Goal: Information Seeking & Learning: Find specific fact

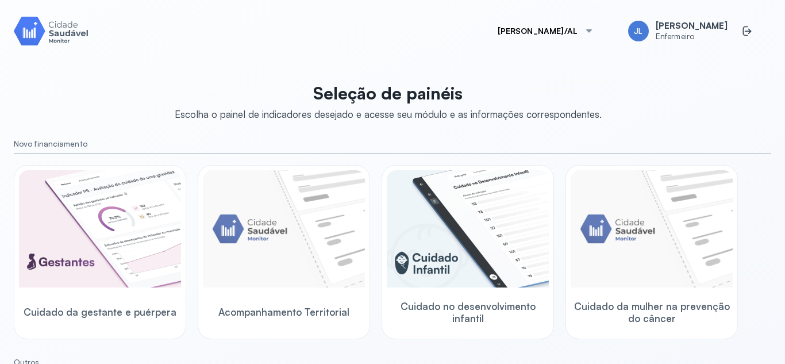
scroll to position [169, 0]
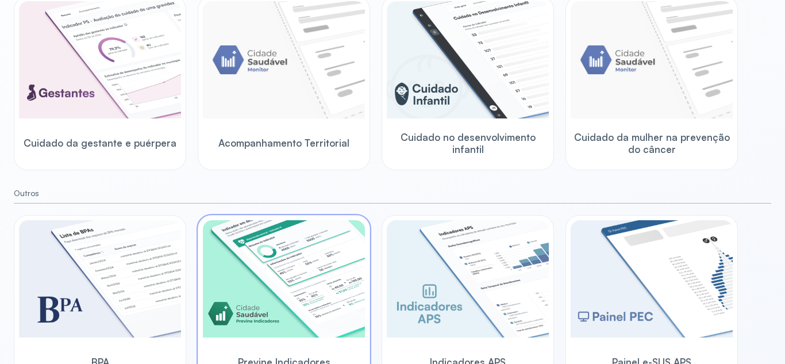
click at [296, 339] on div at bounding box center [284, 280] width 162 height 120
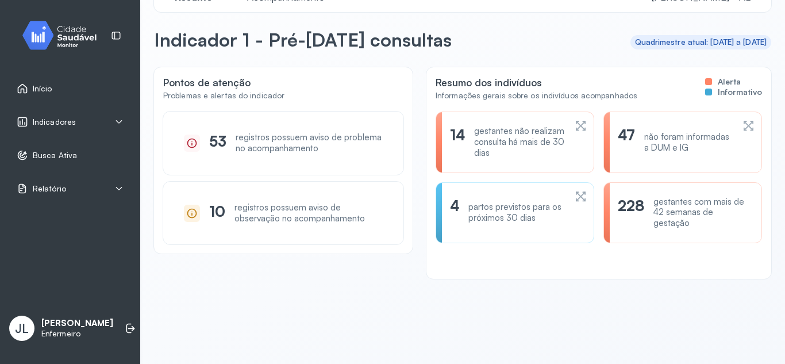
scroll to position [32, 0]
click at [483, 141] on div "gestantes não realizam consulta há mais de 30 dias" at bounding box center [519, 142] width 91 height 32
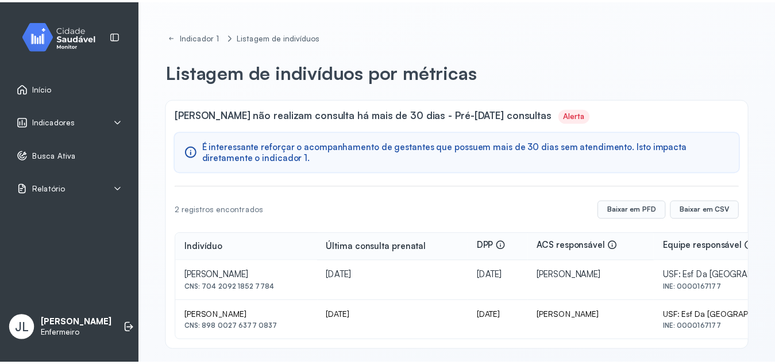
scroll to position [7, 0]
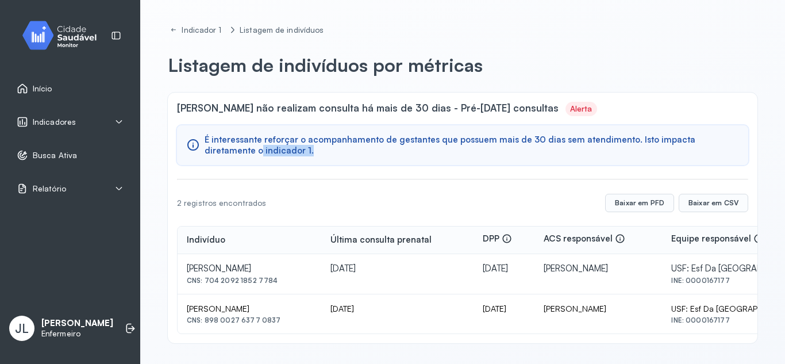
drag, startPoint x: 774, startPoint y: 163, endPoint x: 776, endPoint y: 139, distance: 23.7
click at [776, 139] on div "Indicador 1 Listagem de indivíduos Listagem de indivíduos por métricas Gestante…" at bounding box center [462, 182] width 645 height 364
click at [78, 122] on div "Indicadores" at bounding box center [70, 121] width 107 height 11
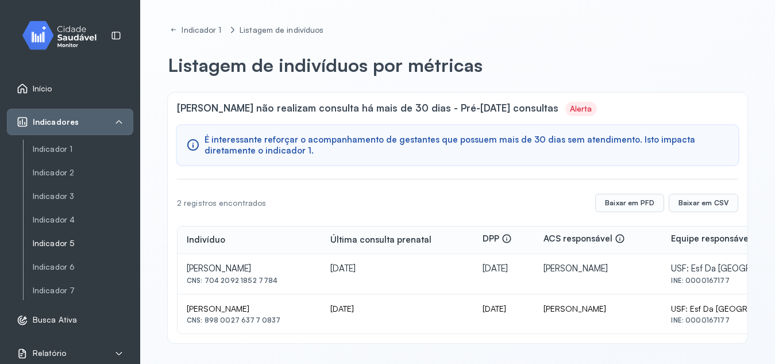
click at [57, 241] on link "Indicador 5" at bounding box center [83, 244] width 101 height 10
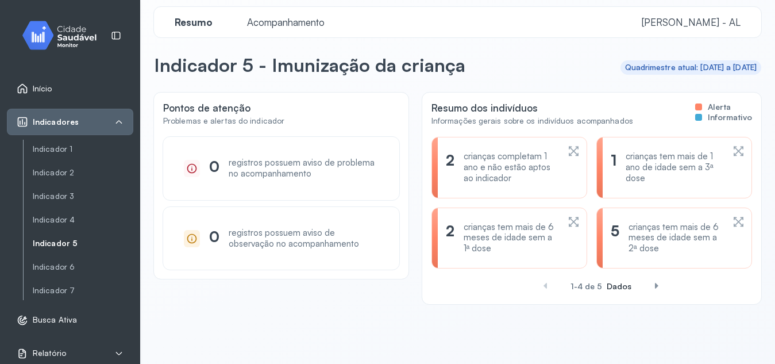
click at [734, 149] on icon at bounding box center [739, 152] width 10 height 10
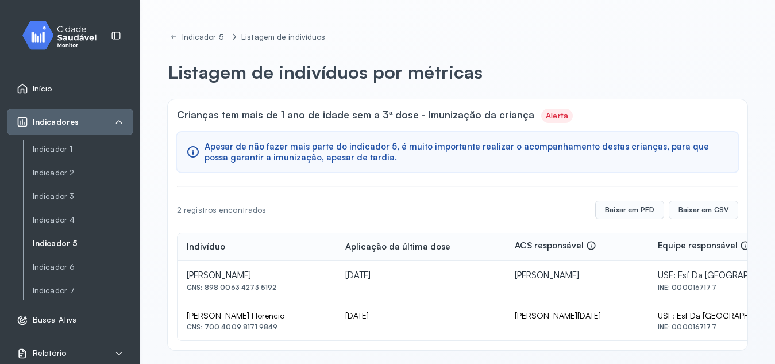
scroll to position [7, 0]
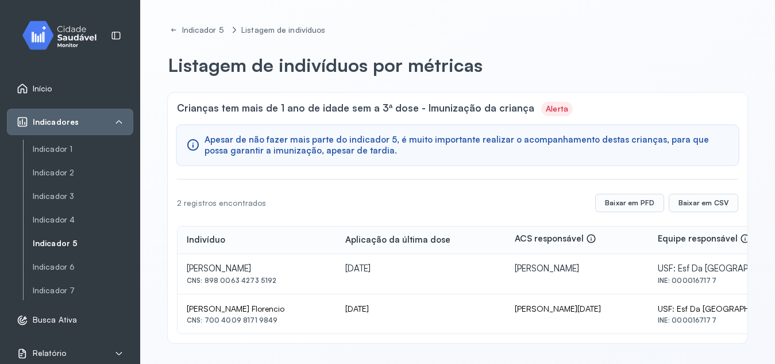
drag, startPoint x: 205, startPoint y: 281, endPoint x: 289, endPoint y: 285, distance: 84.0
click at [289, 285] on div "CNS: 898 0063 4273 5192" at bounding box center [257, 280] width 140 height 8
copy div "898 0063 4273 5192"
click at [66, 249] on link "Indicador 5" at bounding box center [83, 243] width 101 height 14
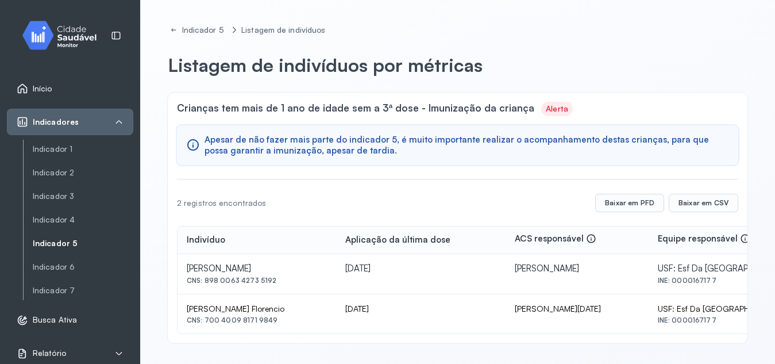
click at [53, 246] on link "Indicador 5" at bounding box center [83, 244] width 101 height 10
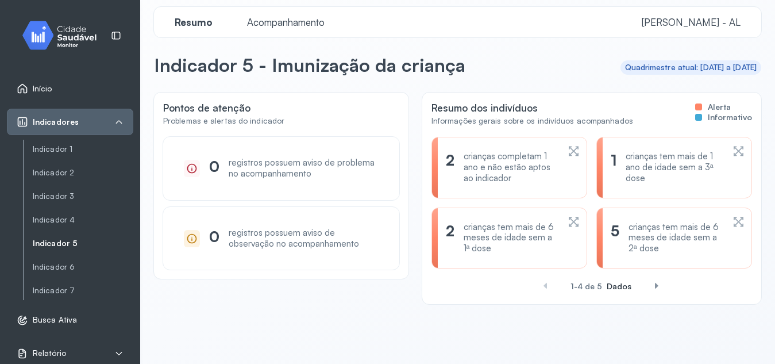
click at [735, 217] on icon at bounding box center [739, 222] width 12 height 14
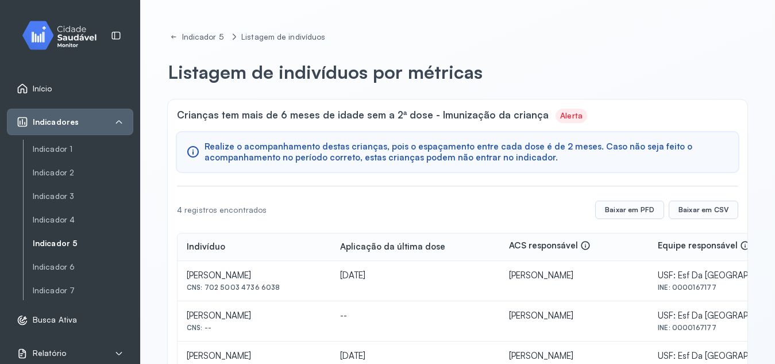
drag, startPoint x: 205, startPoint y: 287, endPoint x: 282, endPoint y: 288, distance: 77.6
click at [282, 288] on div "CNS: 702 5003 4736 6038" at bounding box center [254, 287] width 135 height 8
copy div "702 5003 4736 6038"
